Goal: Task Accomplishment & Management: Use online tool/utility

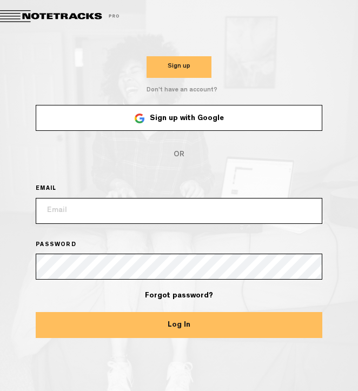
click at [105, 130] on link "Sign up with Google" at bounding box center [179, 118] width 287 height 26
click at [144, 328] on button "Log In" at bounding box center [179, 325] width 287 height 26
click at [126, 216] on input "email" at bounding box center [179, 211] width 287 height 26
type input "katelynreed@cherryclaims.com"
click at [122, 321] on button "Log In" at bounding box center [179, 325] width 287 height 26
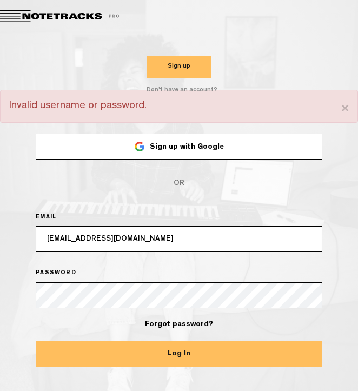
click at [208, 157] on link "Sign up with Google" at bounding box center [179, 147] width 287 height 26
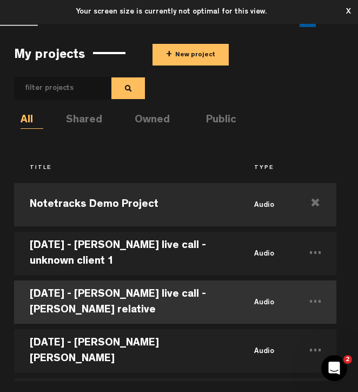
click at [78, 291] on td "[DATE] - [PERSON_NAME] live call - [PERSON_NAME] relative" at bounding box center [126, 302] width 224 height 49
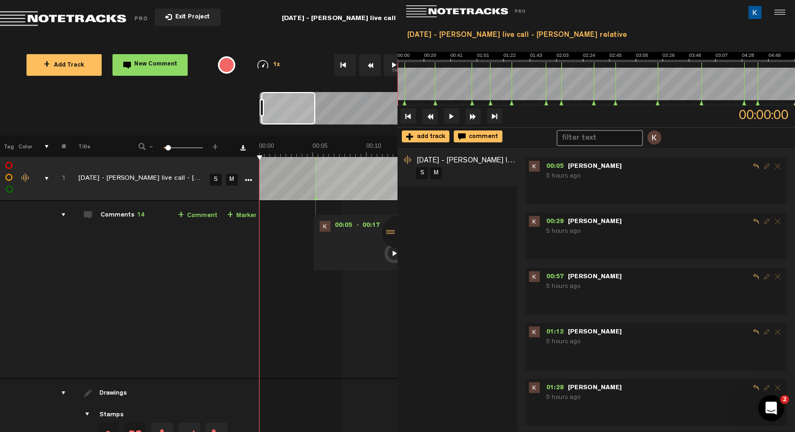
scroll to position [0, 65]
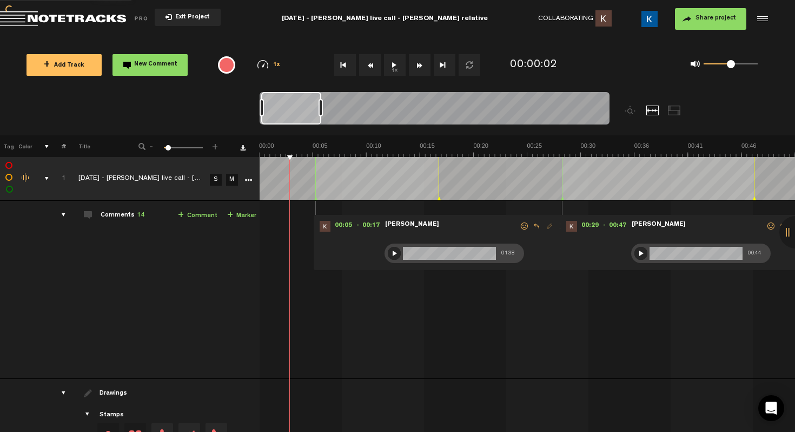
click at [390, 255] on div at bounding box center [394, 253] width 13 height 13
click at [394, 253] on div at bounding box center [394, 253] width 13 height 13
click at [393, 255] on div at bounding box center [394, 253] width 13 height 13
click at [393, 254] on div at bounding box center [394, 253] width 13 height 13
drag, startPoint x: 288, startPoint y: 220, endPoint x: 302, endPoint y: 219, distance: 14.1
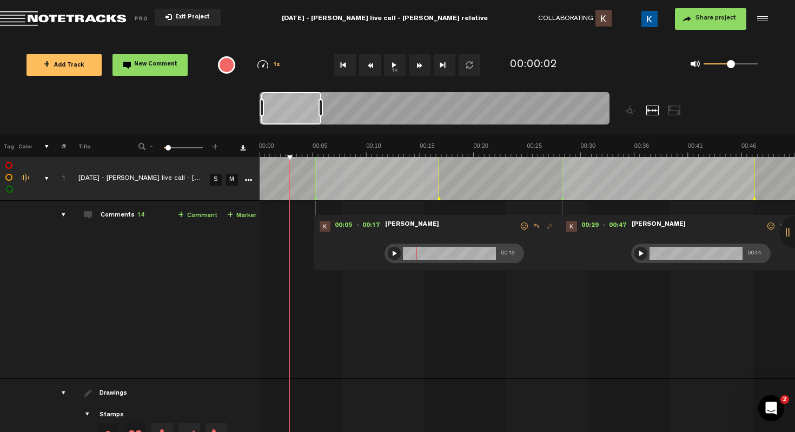
click at [302, 219] on div "00:05 - 00:17 • Kevin Young: "" Kevin Young 00:13 00:29 - 00:47 • Kevin Young: …" at bounding box center [528, 293] width 535 height 169
click at [292, 221] on div "00:05 - 00:17 • Kevin Young: "" Kevin Young 00:13 00:29 - 00:47 • Kevin Young: …" at bounding box center [528, 293] width 535 height 169
click at [319, 155] on div "+ New drawing Tag Color # Title - 1 100 6 + 1 2025-9-17 - Kate live call - Mila…" at bounding box center [397, 323] width 795 height 376
click at [393, 255] on div at bounding box center [394, 253] width 13 height 13
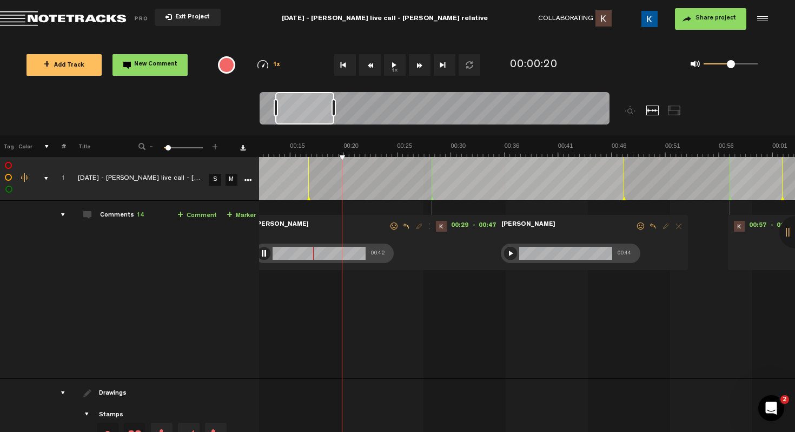
scroll to position [0, 130]
click at [261, 254] on div at bounding box center [264, 253] width 13 height 13
click at [264, 252] on div at bounding box center [264, 253] width 13 height 13
click at [508, 253] on div at bounding box center [510, 253] width 13 height 13
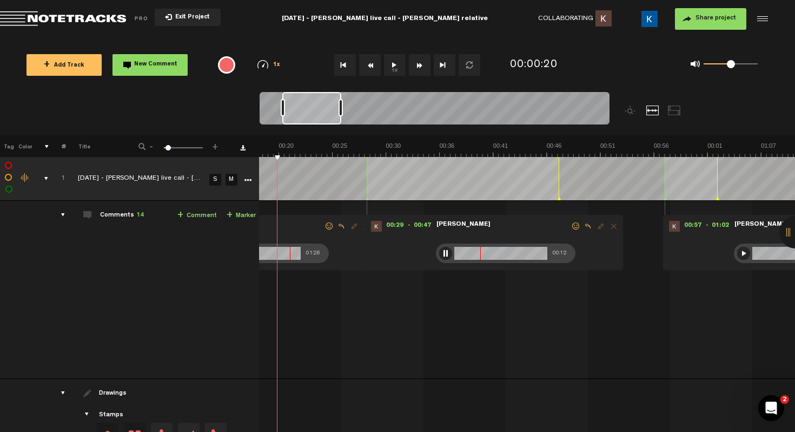
scroll to position [0, 195]
click at [442, 250] on div at bounding box center [445, 253] width 13 height 13
click at [444, 249] on div at bounding box center [445, 253] width 13 height 13
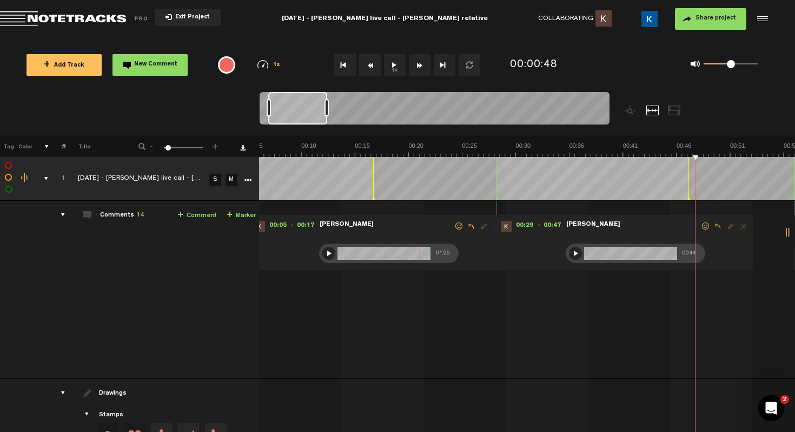
scroll to position [0, 9]
drag, startPoint x: 379, startPoint y: 423, endPoint x: 367, endPoint y: 424, distance: 11.4
click at [367, 424] on div "+ New drawing Tag Color # Title - 1 100 6 + 1 2025-9-17 - Kate live call - Mila…" at bounding box center [397, 283] width 795 height 297
drag, startPoint x: 298, startPoint y: 431, endPoint x: 351, endPoint y: 428, distance: 53.7
click at [351, 428] on div "+ New drawing Tag Color # Title - 1 100 6 + 1 2025-9-17 - Kate live call - Mila…" at bounding box center [397, 283] width 795 height 297
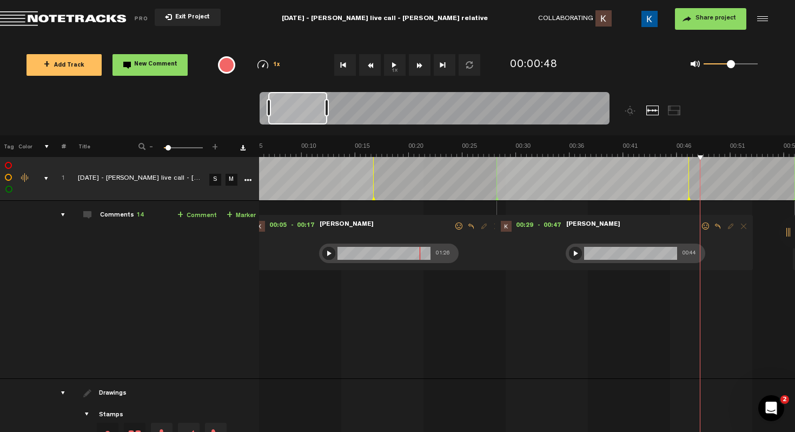
click at [323, 249] on div at bounding box center [329, 253] width 13 height 13
click at [569, 251] on div at bounding box center [575, 253] width 13 height 13
click at [570, 252] on div at bounding box center [575, 253] width 13 height 13
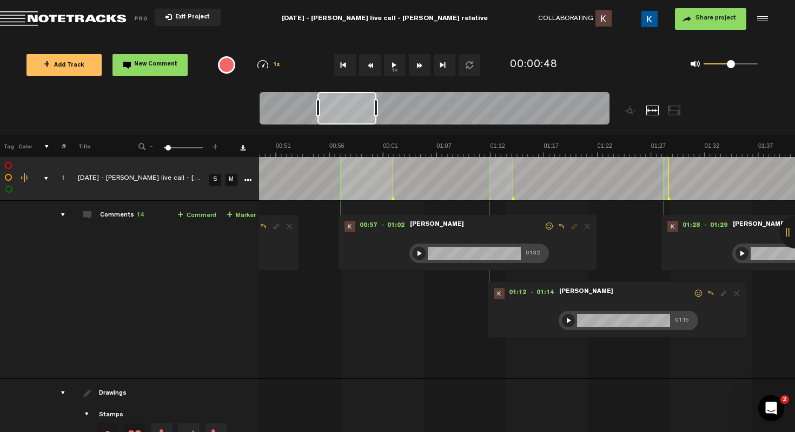
scroll to position [0, 260]
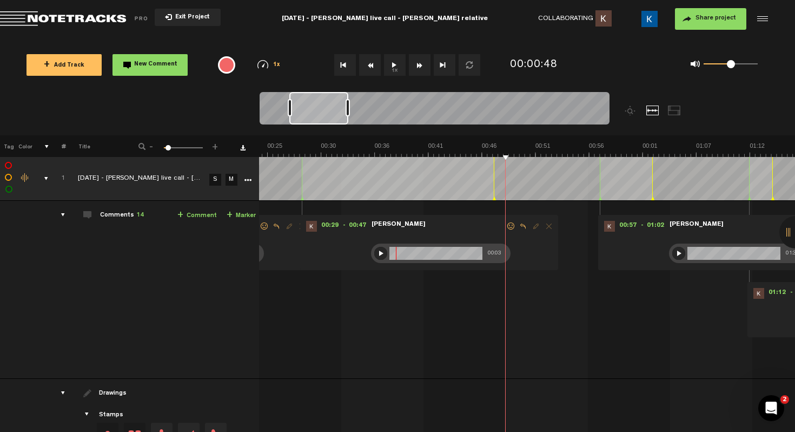
click at [673, 254] on div at bounding box center [679, 253] width 13 height 13
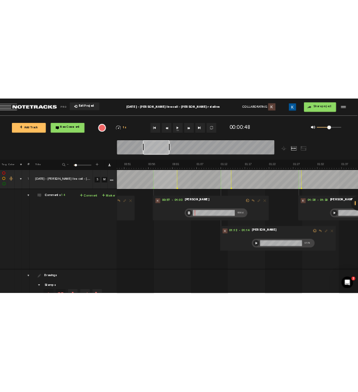
scroll to position [0, 584]
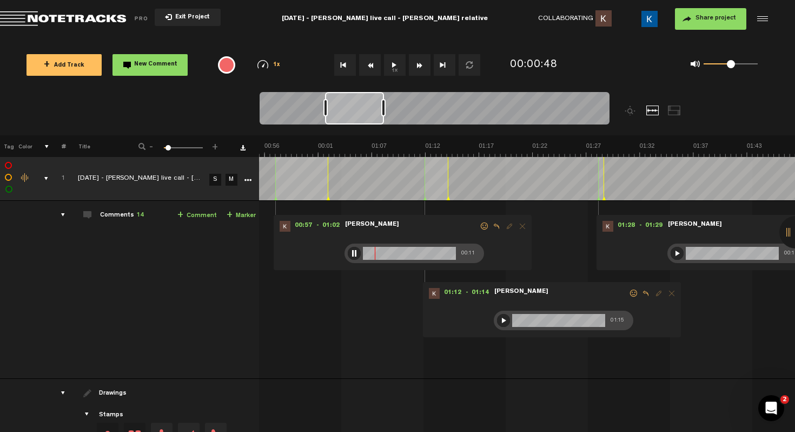
click at [348, 253] on div at bounding box center [354, 253] width 13 height 13
click at [271, 205] on td "1 2025-9-17 - Kate live call - Milania Morris relative S M 2025-9-17 - Kate liv…" at bounding box center [527, 290] width 536 height 178
click at [348, 251] on div at bounding box center [354, 253] width 13 height 13
click at [348, 249] on div at bounding box center [354, 253] width 13 height 13
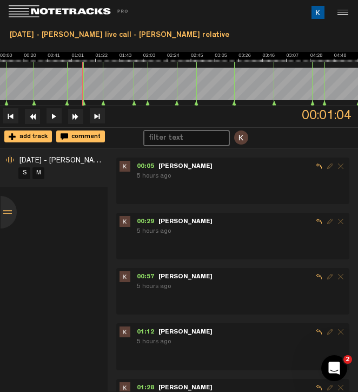
scroll to position [0, 649]
click at [333, 361] on icon "Open Intercom Messenger" at bounding box center [333, 367] width 18 height 18
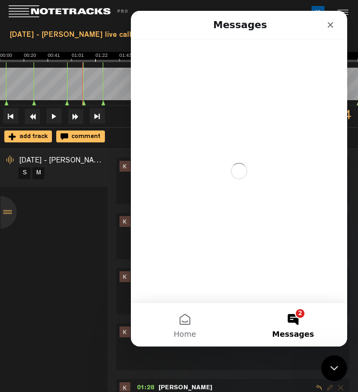
scroll to position [0, 0]
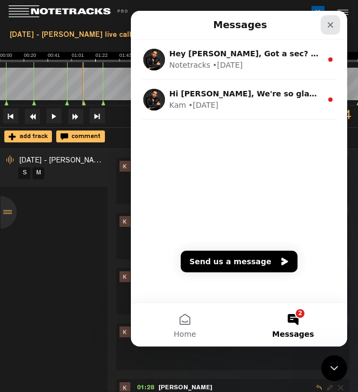
click at [328, 24] on icon "Close" at bounding box center [330, 25] width 9 height 9
